Goal: Information Seeking & Learning: Find specific fact

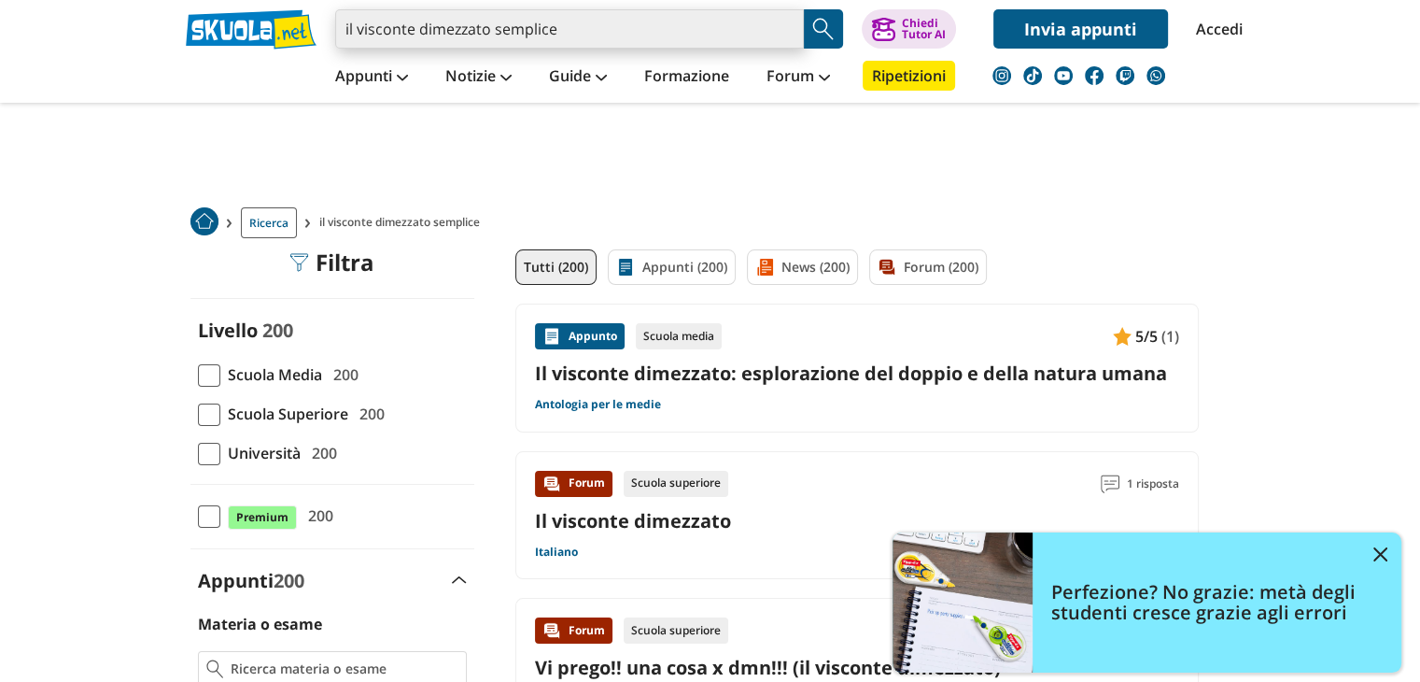
click at [566, 31] on input "il visconte dimezzato semplice" at bounding box center [569, 28] width 469 height 39
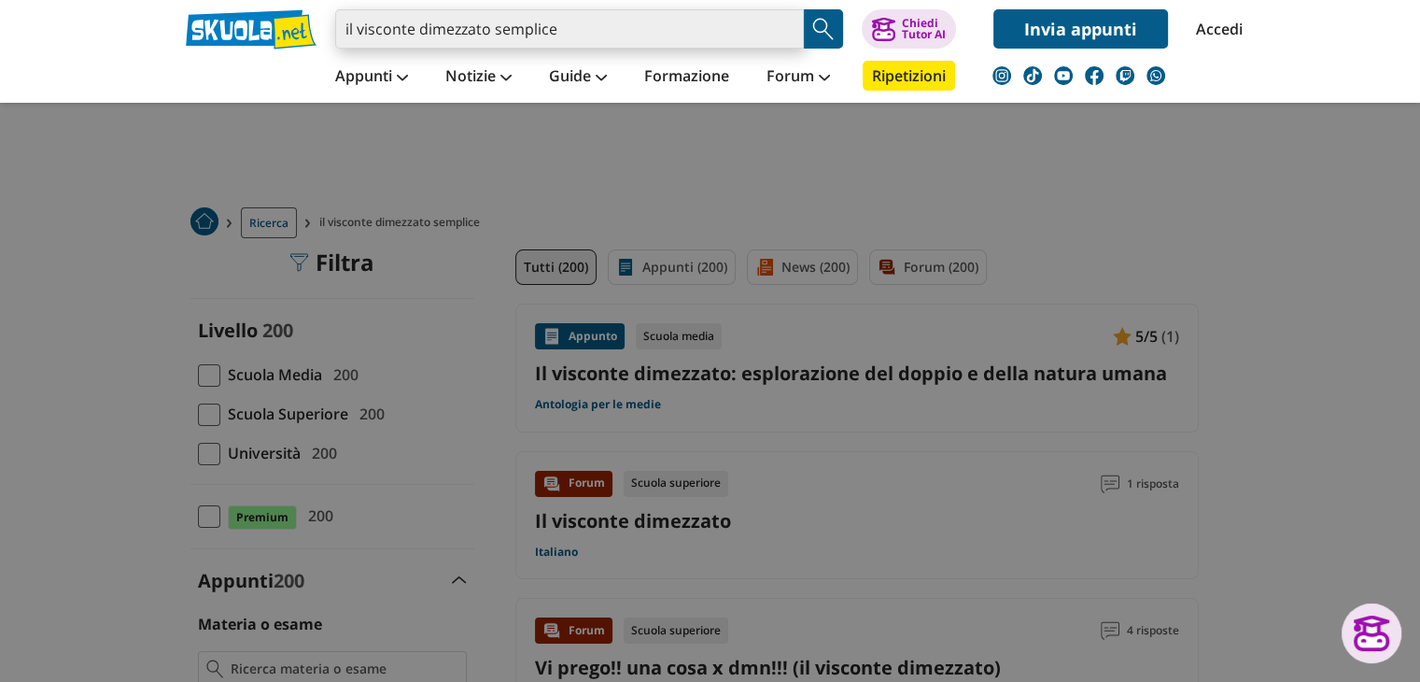
click at [566, 31] on input "il visconte dimezzato semplice" at bounding box center [569, 28] width 469 height 39
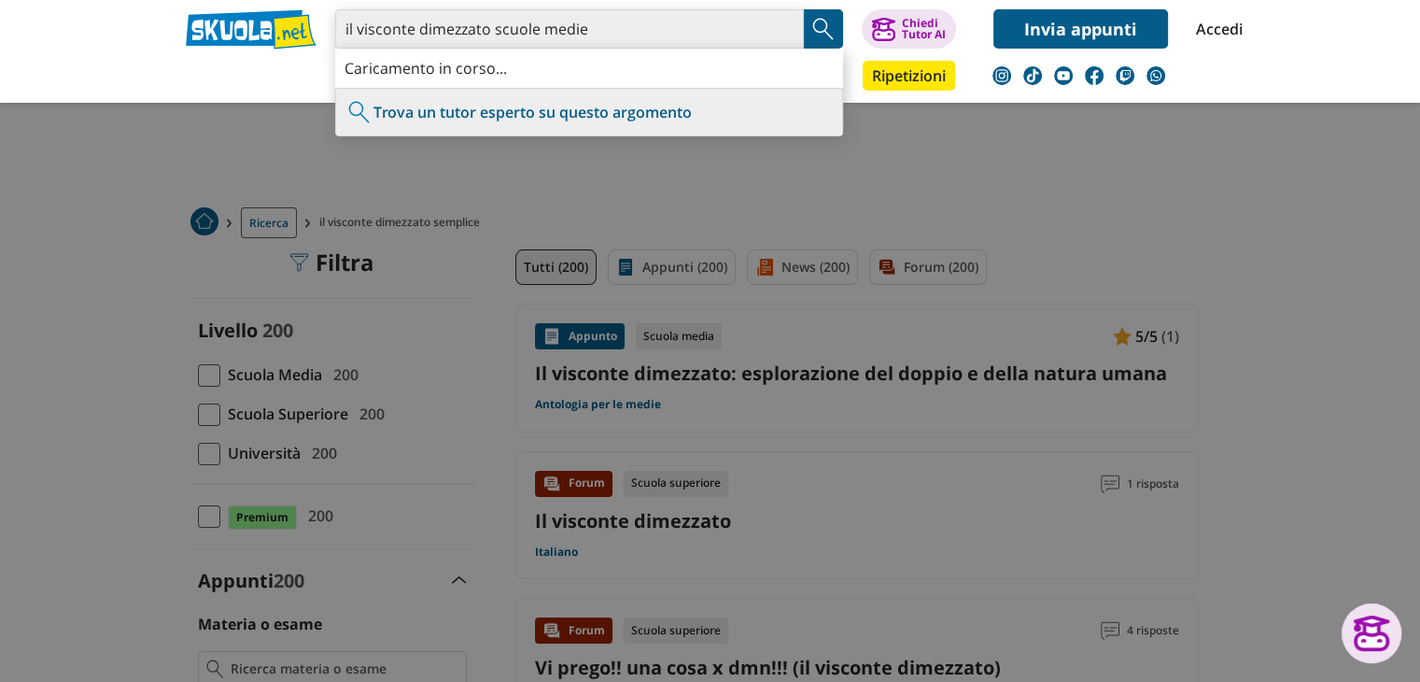
type input "il visconte dimezzato scuole medie"
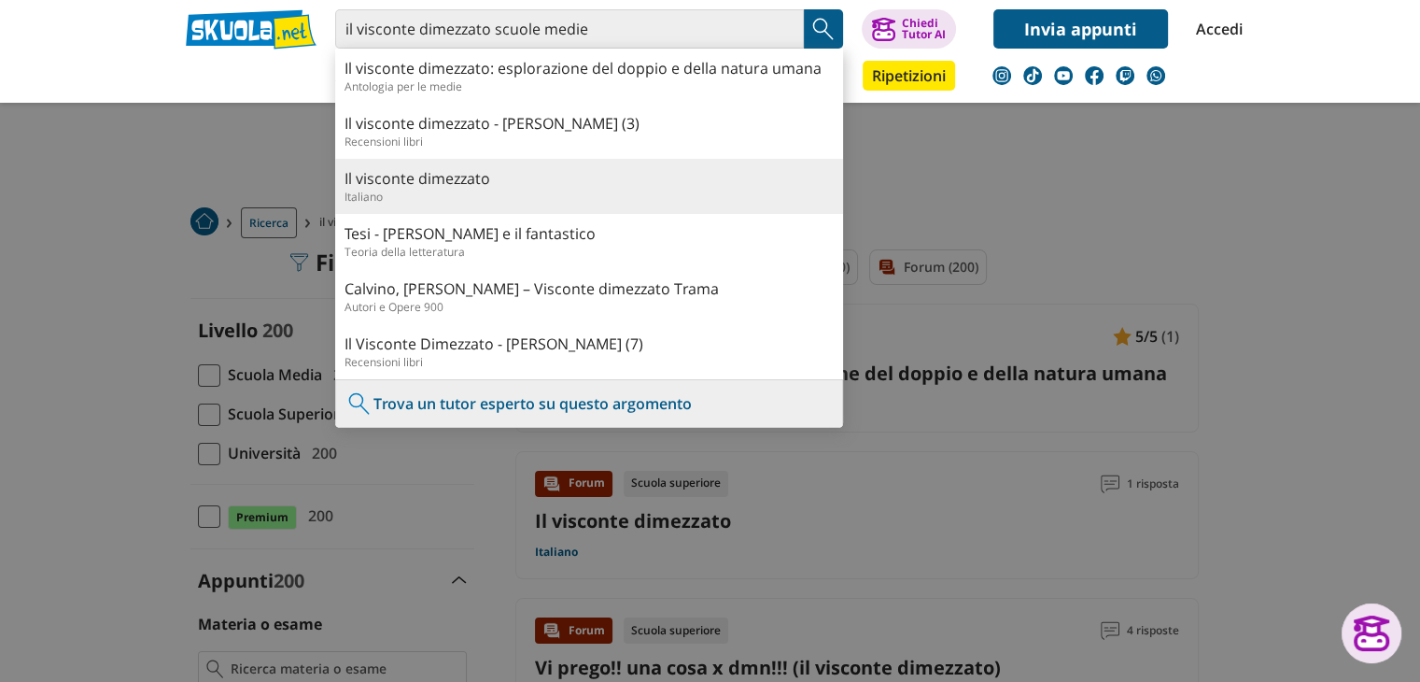
click at [475, 182] on link "Il visconte dimezzato" at bounding box center [589, 178] width 489 height 21
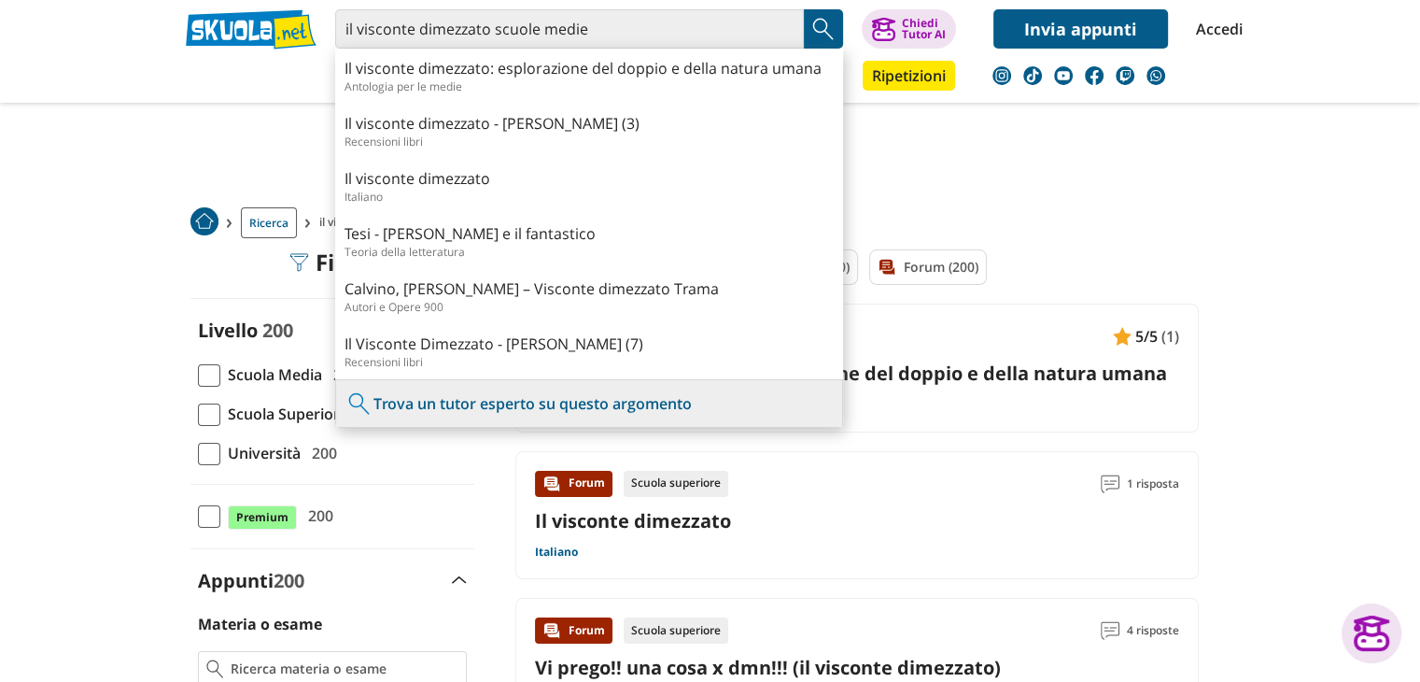
click at [1028, 215] on ol "Ricerca" at bounding box center [708, 222] width 1036 height 31
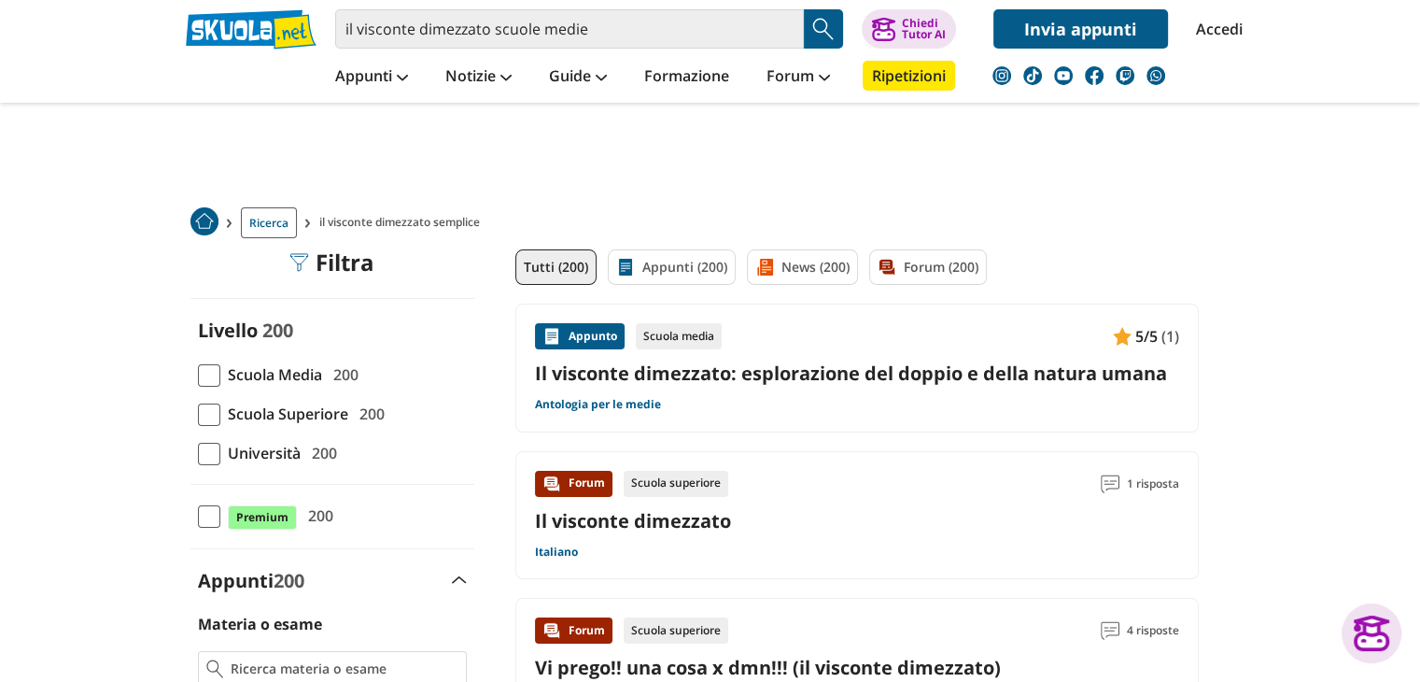
click at [616, 377] on link "Il visconte dimezzato: esplorazione del doppio e della natura umana" at bounding box center [857, 372] width 644 height 25
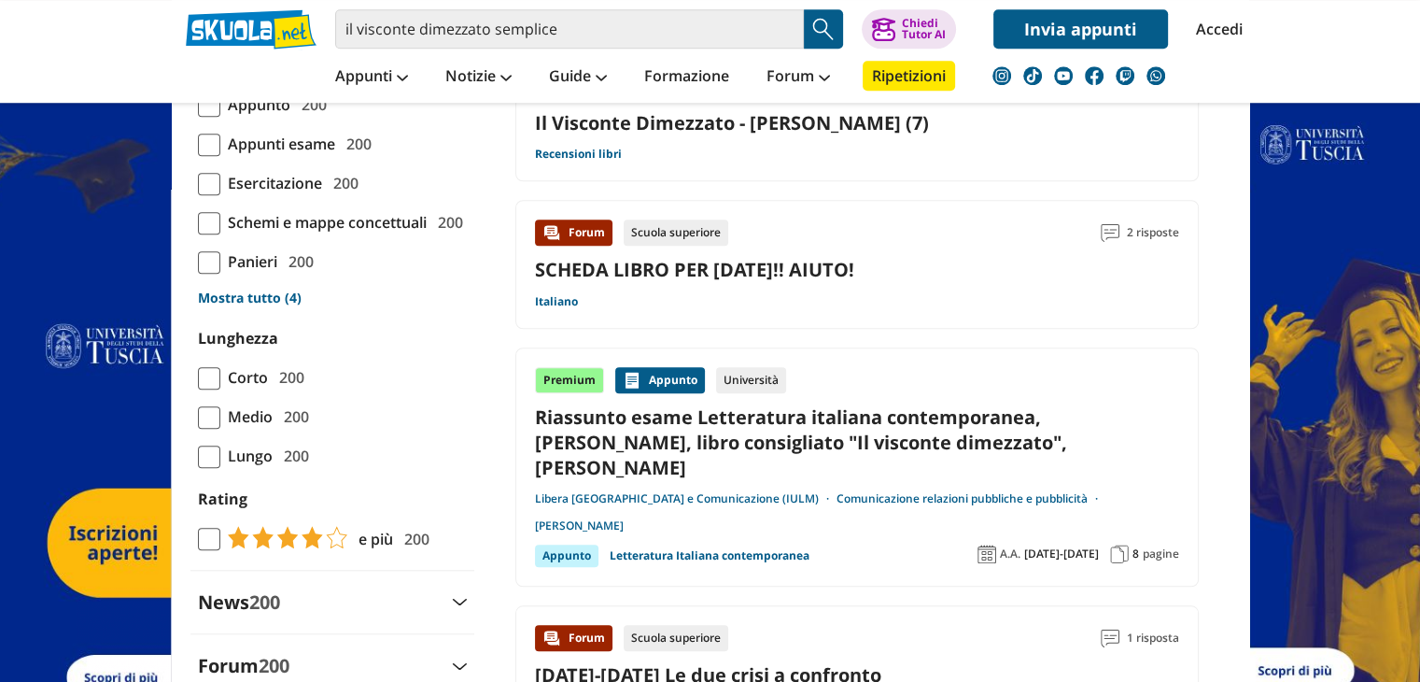
scroll to position [1616, 0]
